Goal: Task Accomplishment & Management: Use online tool/utility

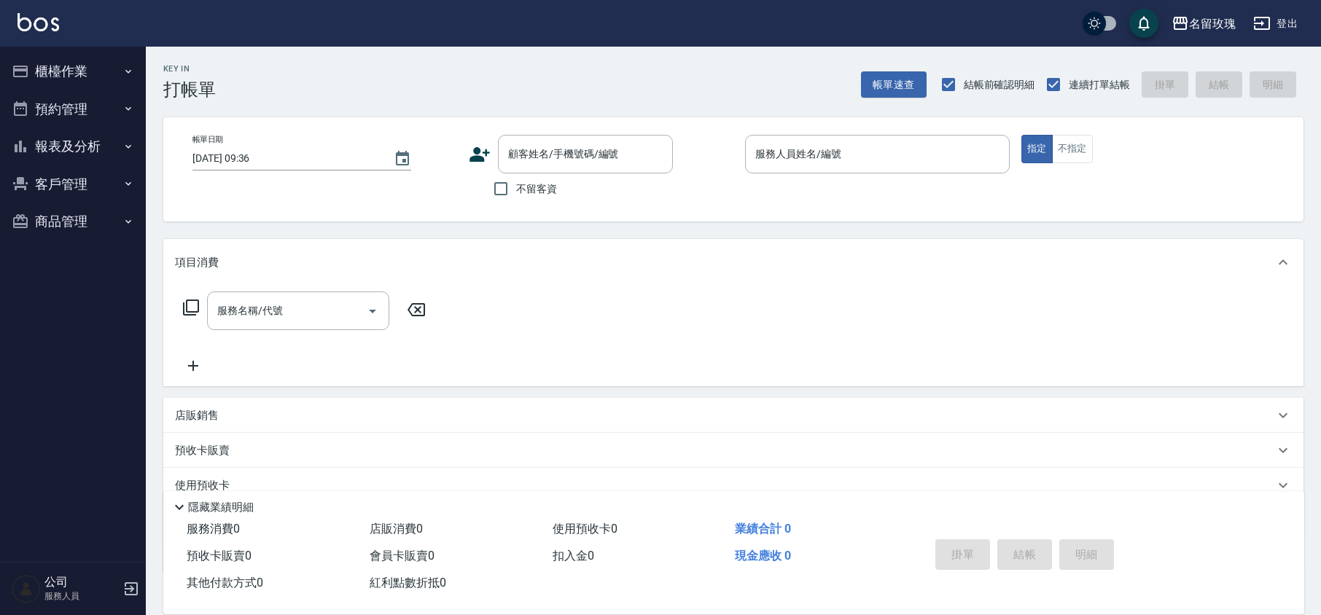
click at [532, 194] on span "不留客資" at bounding box center [536, 188] width 41 height 15
click at [516, 194] on input "不留客資" at bounding box center [500, 188] width 31 height 31
checkbox input "true"
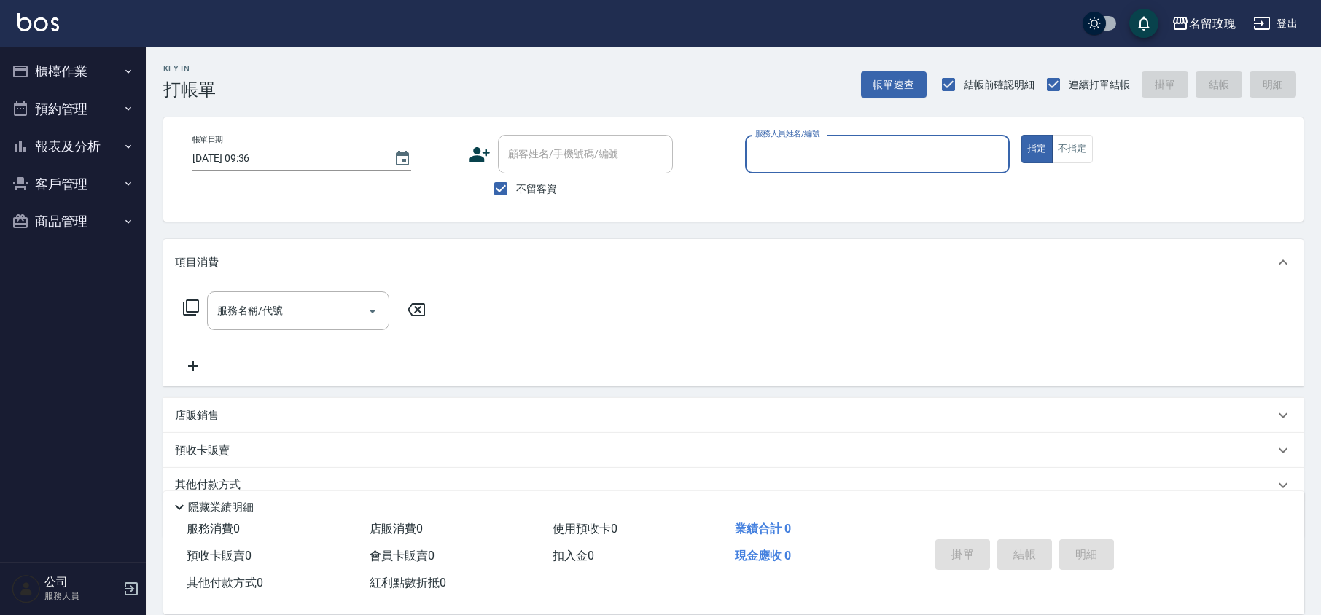
click at [852, 150] on input "服務人員姓名/編號" at bounding box center [876, 154] width 251 height 26
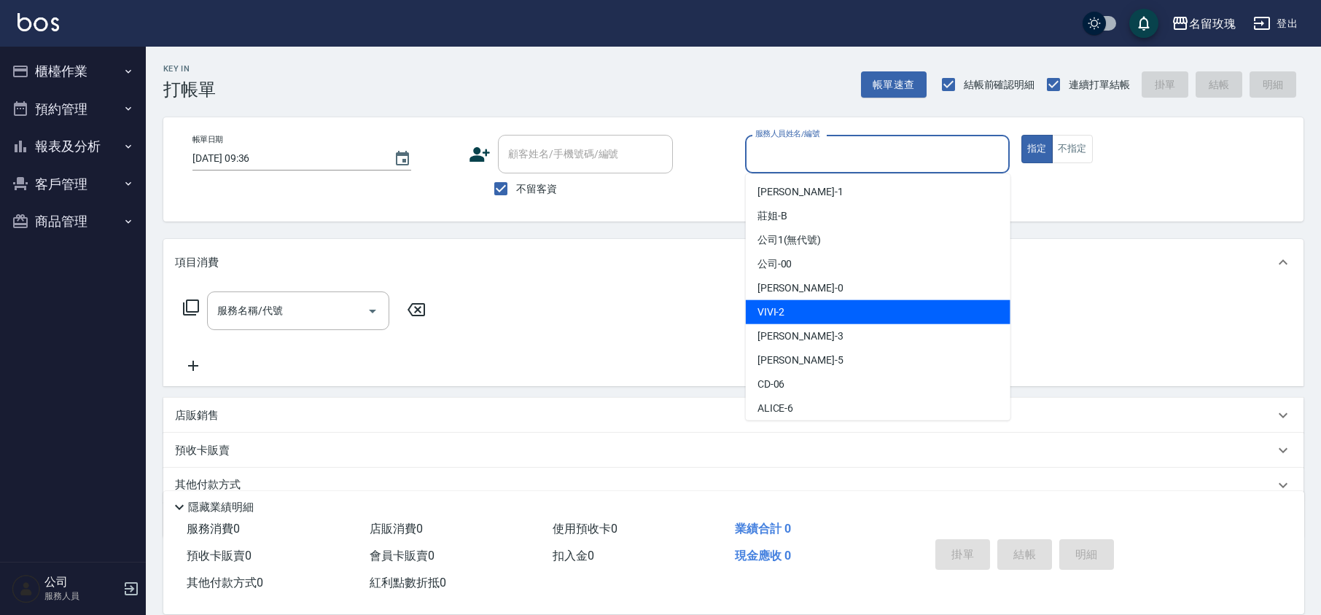
click at [778, 309] on span "VIVI -2" at bounding box center [771, 312] width 28 height 15
type input "VIVI-2"
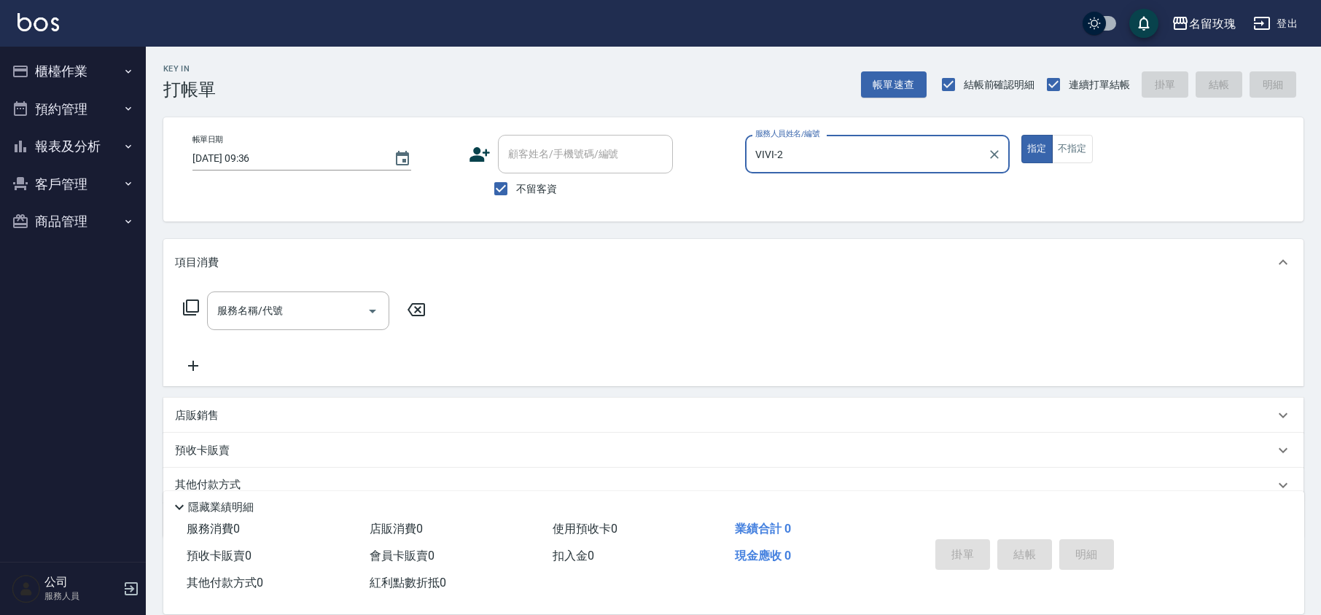
click at [259, 303] on div "服務名稱/代號 服務名稱/代號" at bounding box center [298, 311] width 182 height 39
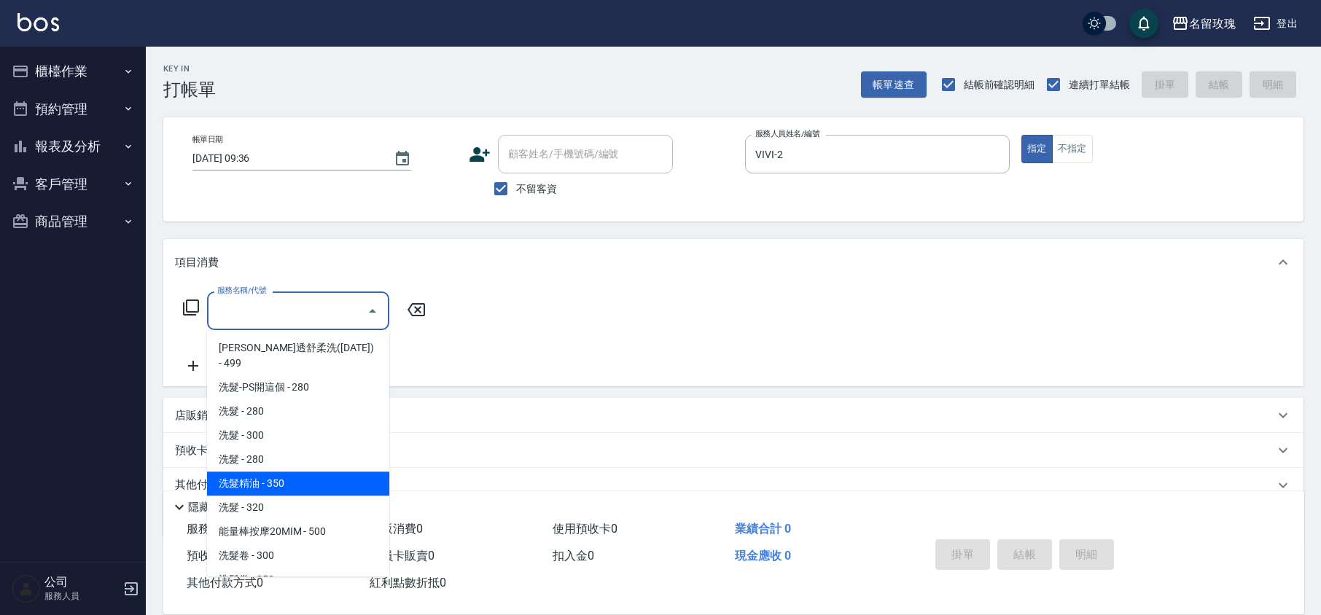
click at [276, 472] on span "洗髮精油 - 350" at bounding box center [298, 484] width 182 height 24
type input "洗髮精油(206)"
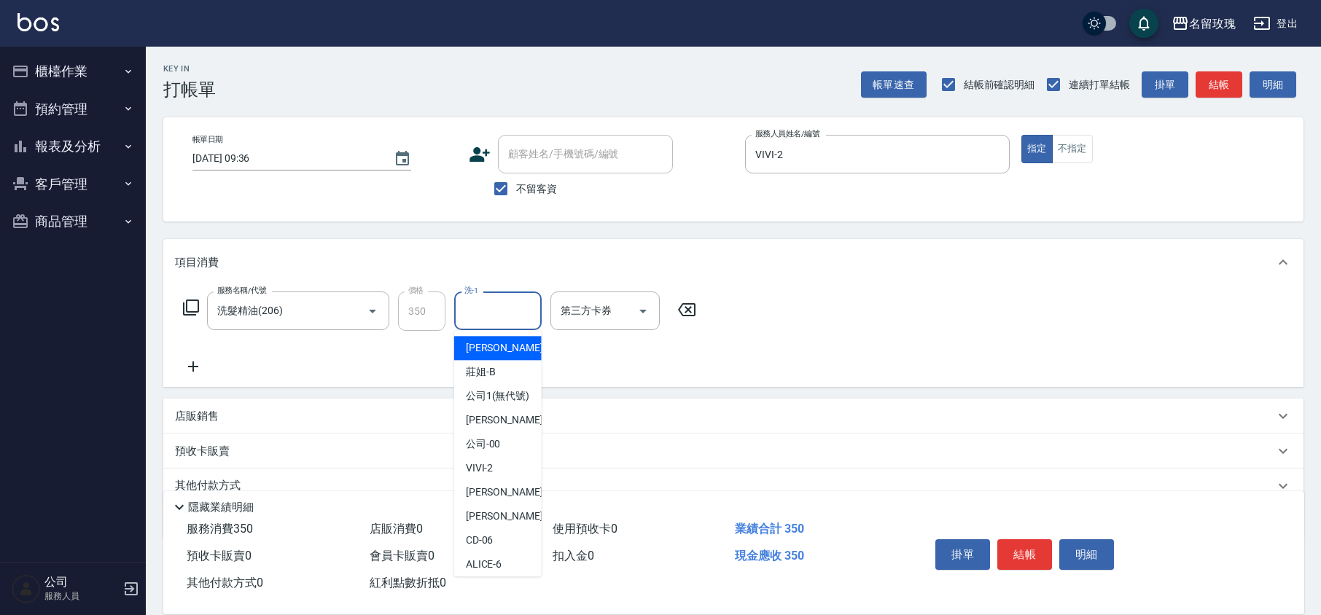
click at [484, 312] on input "洗-1" at bounding box center [498, 311] width 74 height 26
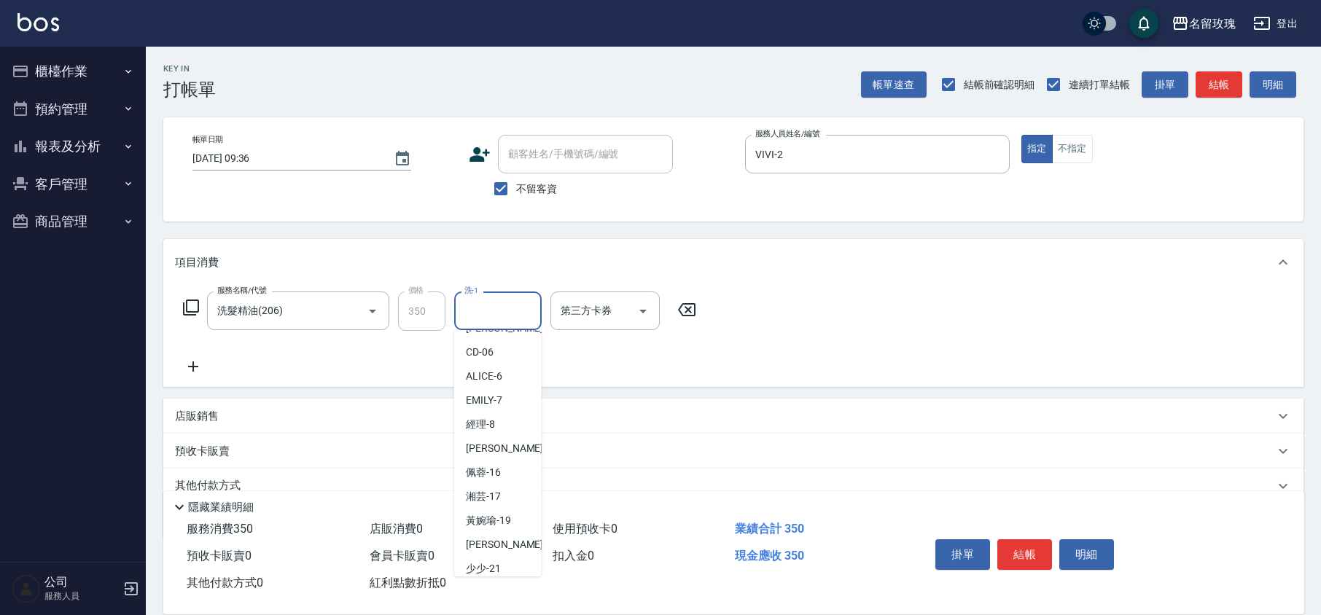
scroll to position [194, 0]
click at [482, 499] on span "湘芸 -17" at bounding box center [483, 490] width 35 height 15
type input "湘芸-17"
click at [1024, 549] on button "結帳" at bounding box center [1024, 554] width 55 height 31
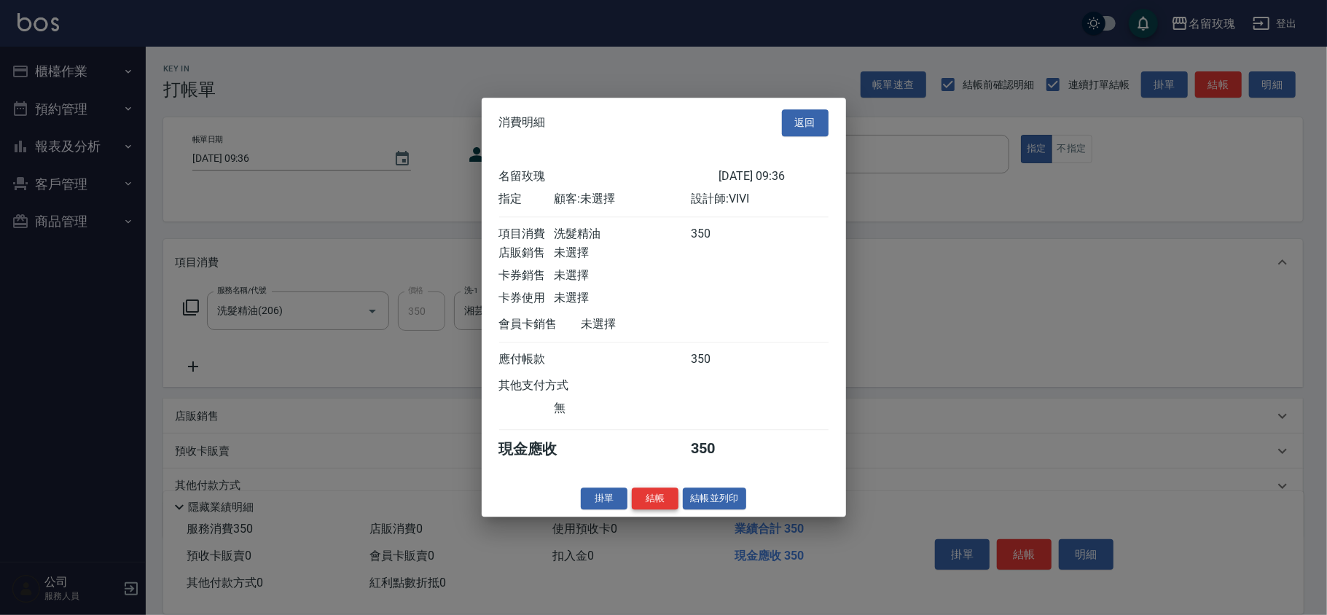
click at [644, 505] on button "結帳" at bounding box center [655, 499] width 47 height 23
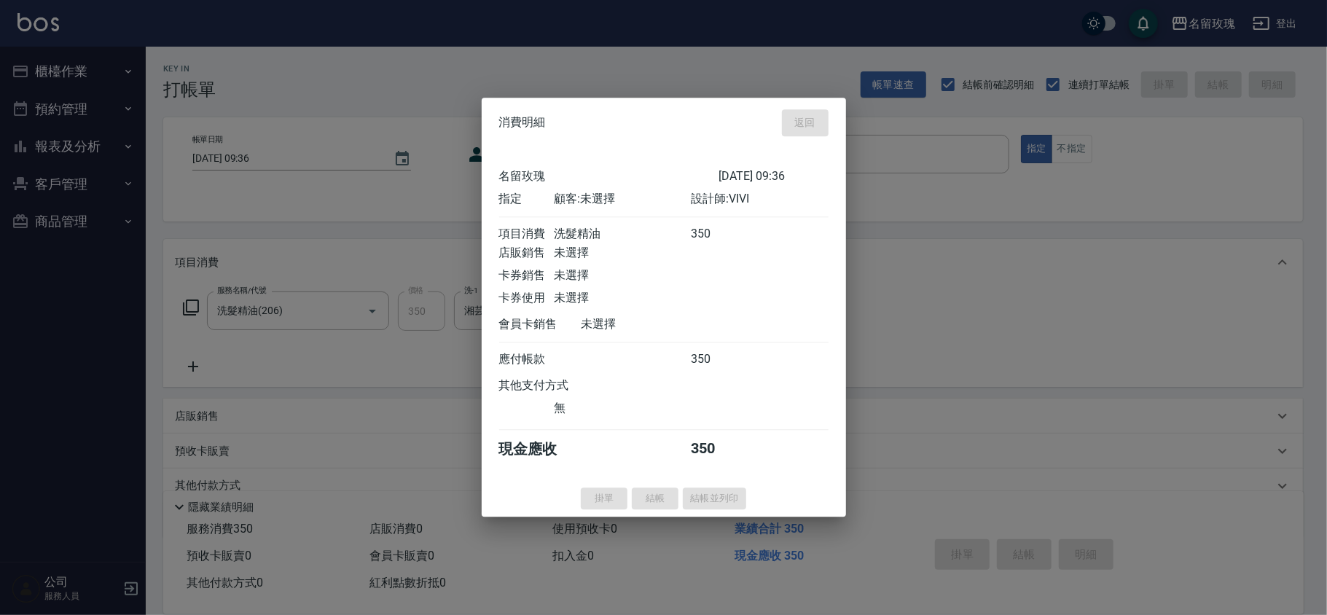
type input "[DATE] 10:29"
